Goal: Check status

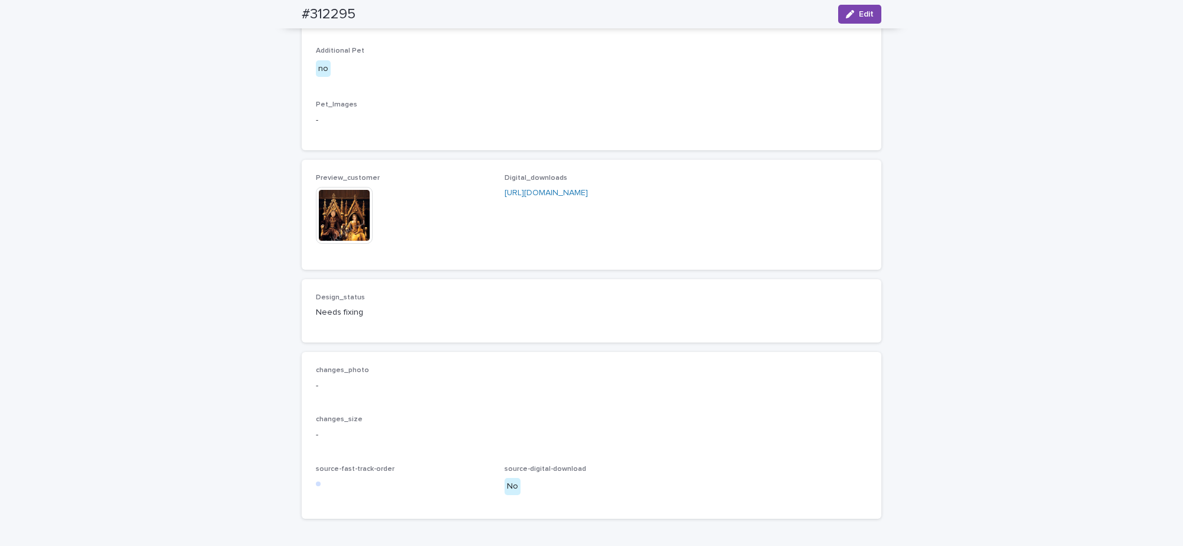
scroll to position [658, 0]
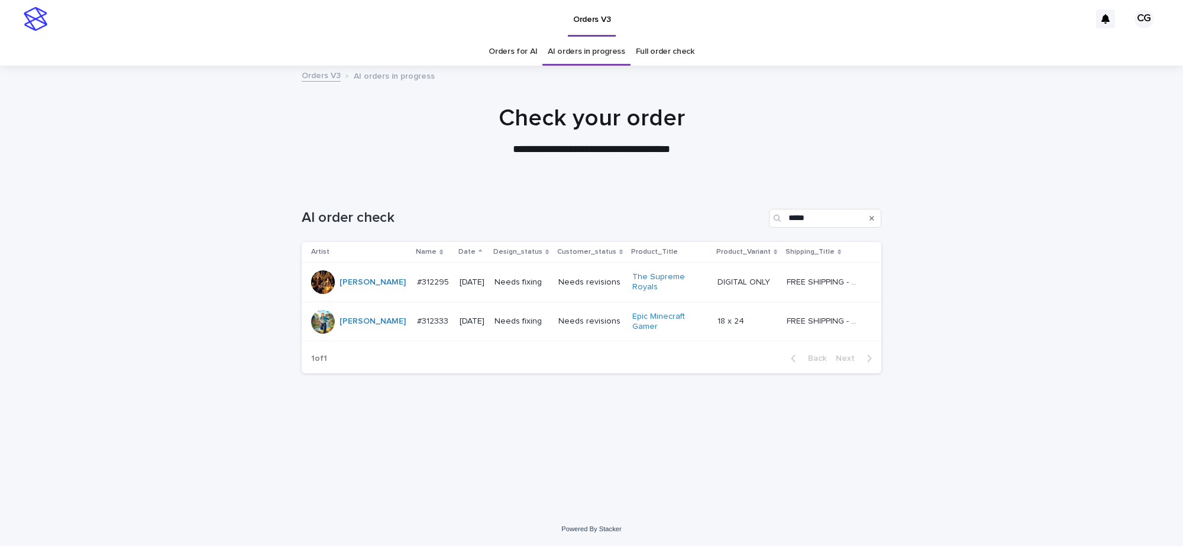
click at [516, 40] on link "Orders for AI" at bounding box center [513, 52] width 49 height 28
